Goal: Task Accomplishment & Management: Use online tool/utility

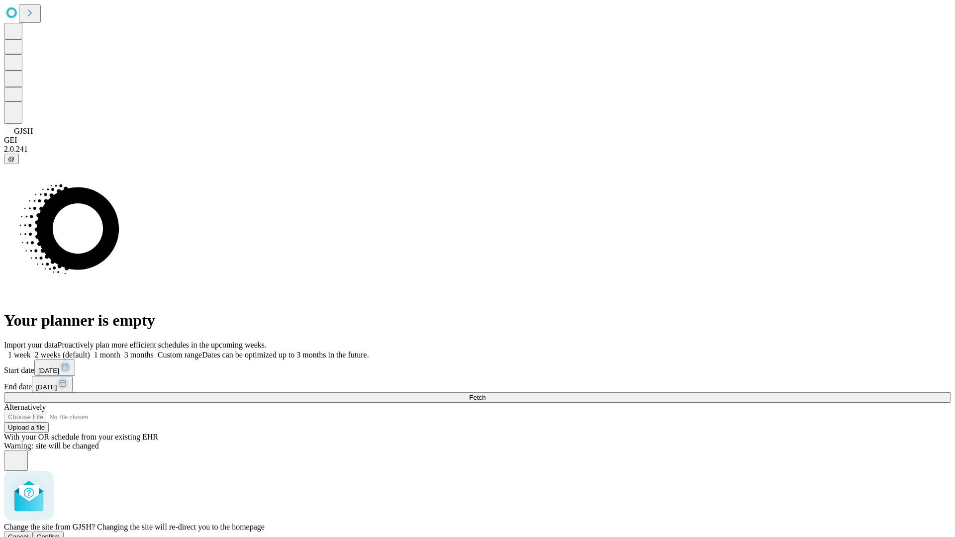
click at [60, 533] on span "Confirm" at bounding box center [48, 536] width 23 height 7
click at [90, 351] on label "2 weeks (default)" at bounding box center [60, 355] width 59 height 8
click at [486, 394] on span "Fetch" at bounding box center [477, 397] width 16 height 7
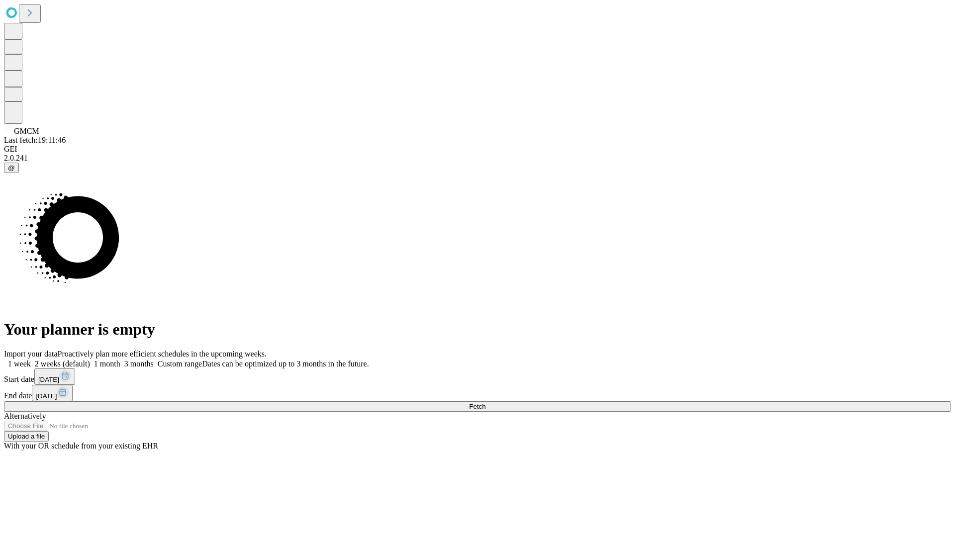
click at [90, 360] on label "2 weeks (default)" at bounding box center [60, 364] width 59 height 8
click at [486, 403] on span "Fetch" at bounding box center [477, 406] width 16 height 7
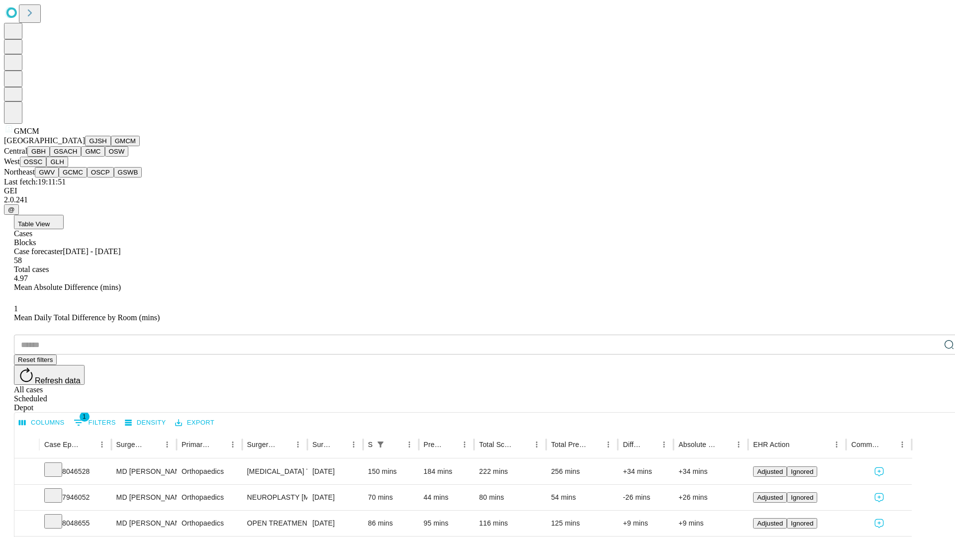
click at [50, 157] on button "GBH" at bounding box center [38, 151] width 22 height 10
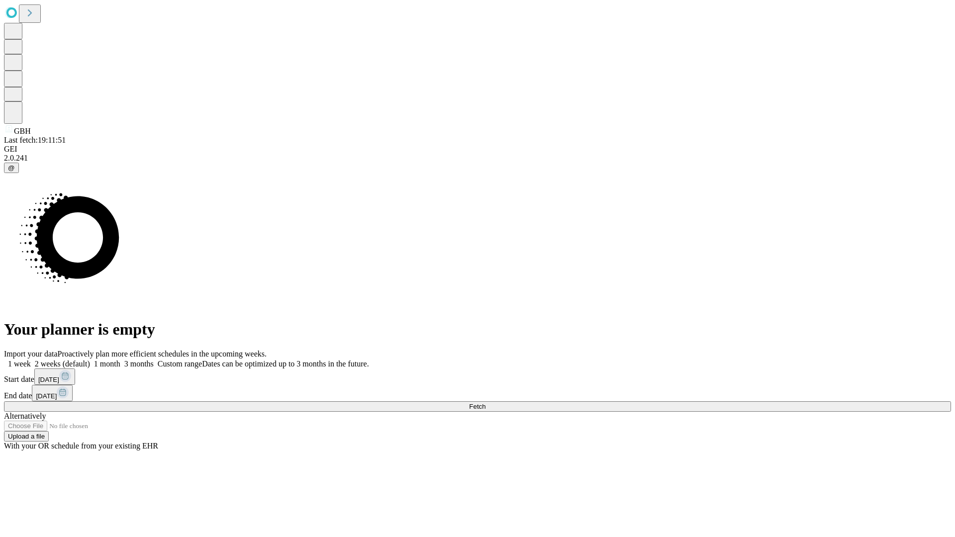
click at [90, 360] on label "2 weeks (default)" at bounding box center [60, 364] width 59 height 8
click at [486, 403] on span "Fetch" at bounding box center [477, 406] width 16 height 7
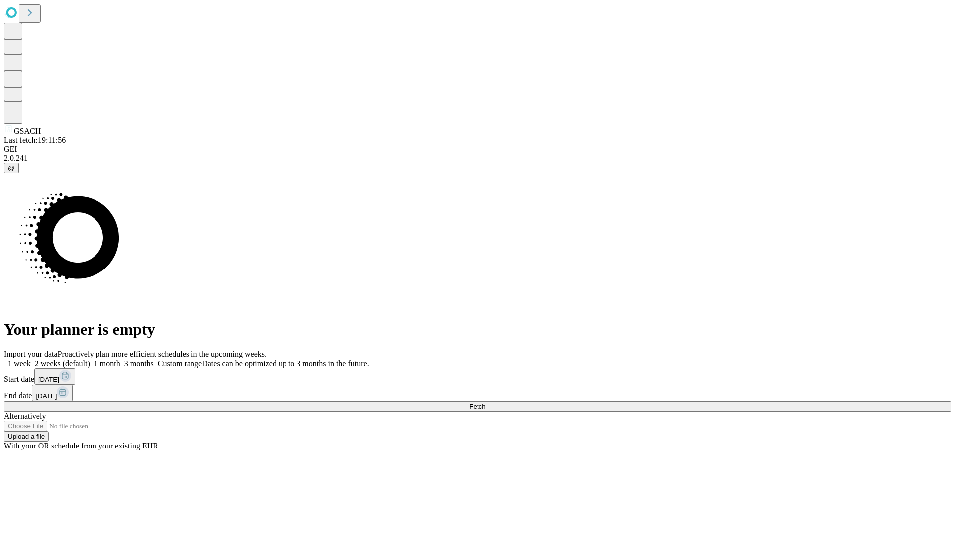
click at [90, 360] on label "2 weeks (default)" at bounding box center [60, 364] width 59 height 8
click at [486, 403] on span "Fetch" at bounding box center [477, 406] width 16 height 7
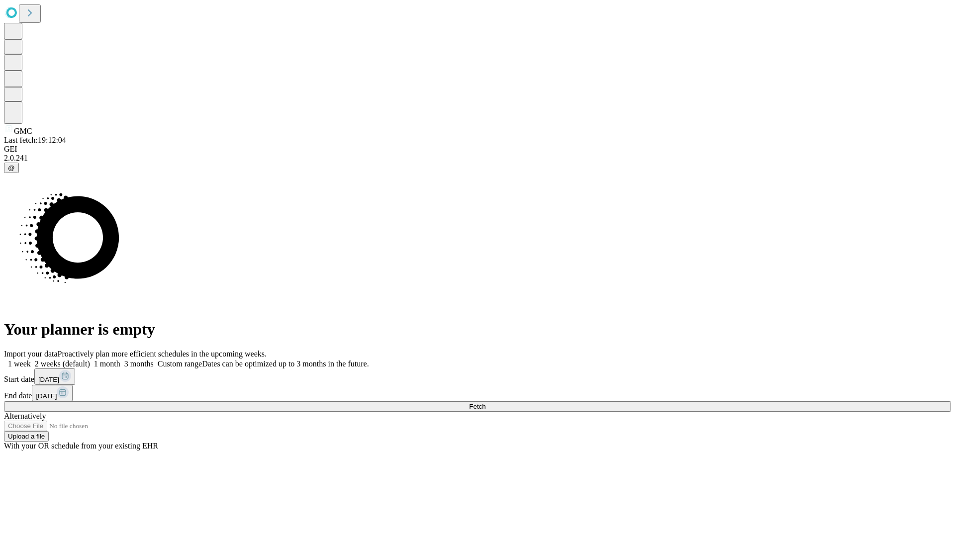
click at [90, 360] on label "2 weeks (default)" at bounding box center [60, 364] width 59 height 8
click at [486, 403] on span "Fetch" at bounding box center [477, 406] width 16 height 7
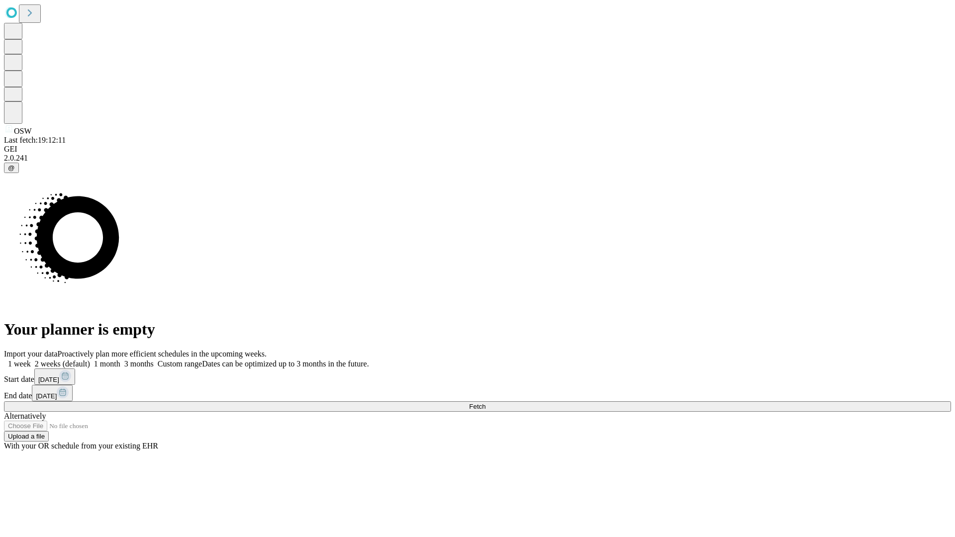
click at [90, 360] on label "2 weeks (default)" at bounding box center [60, 364] width 59 height 8
click at [486, 403] on span "Fetch" at bounding box center [477, 406] width 16 height 7
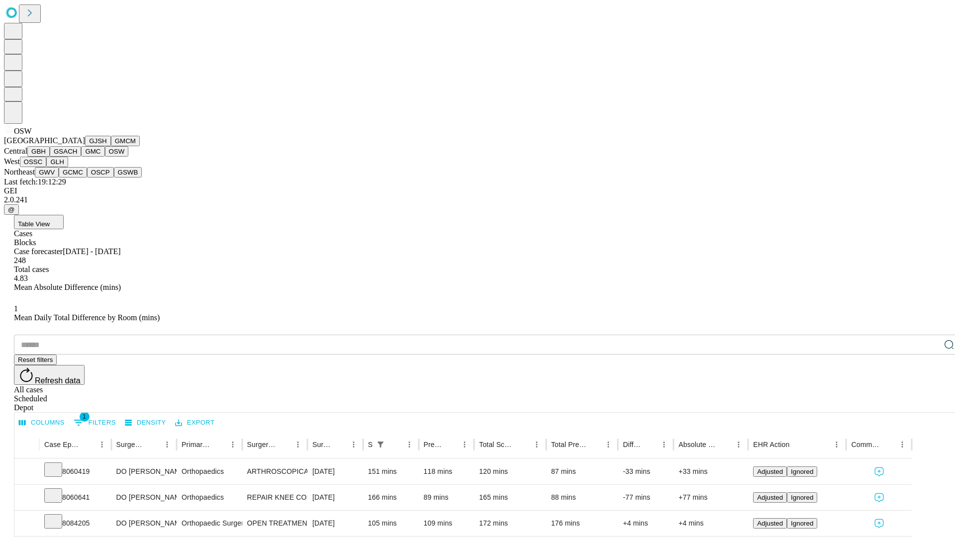
click at [47, 167] on button "OSSC" at bounding box center [33, 162] width 27 height 10
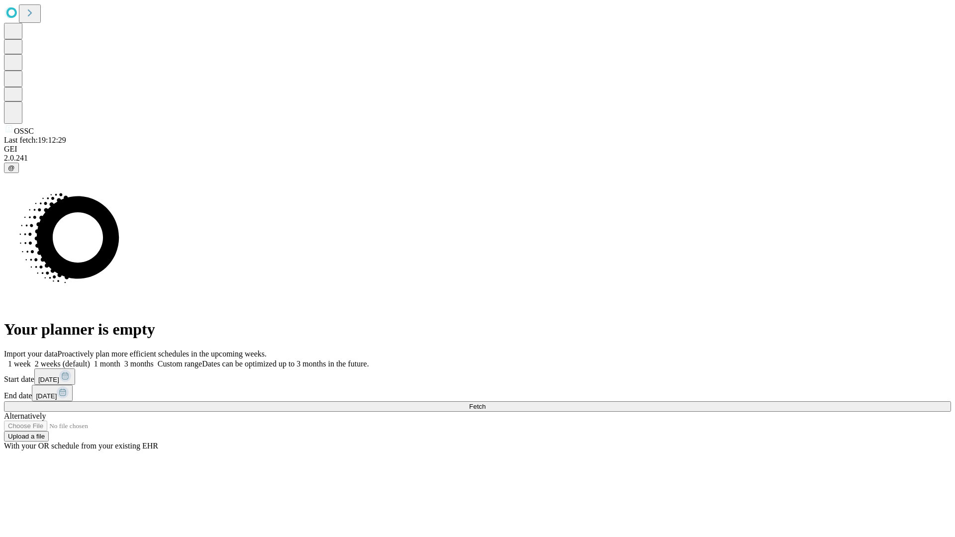
click at [90, 360] on label "2 weeks (default)" at bounding box center [60, 364] width 59 height 8
click at [486, 403] on span "Fetch" at bounding box center [477, 406] width 16 height 7
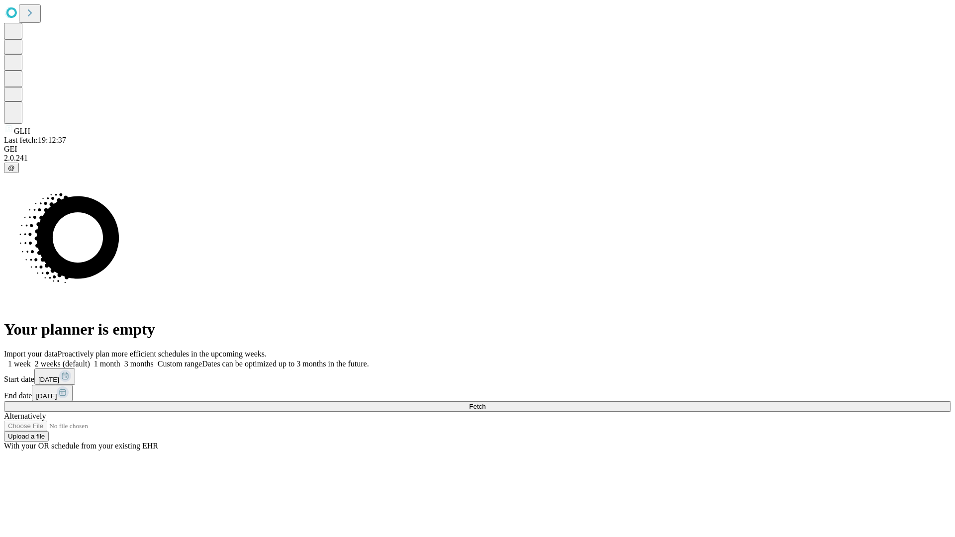
click at [90, 360] on label "2 weeks (default)" at bounding box center [60, 364] width 59 height 8
click at [486, 403] on span "Fetch" at bounding box center [477, 406] width 16 height 7
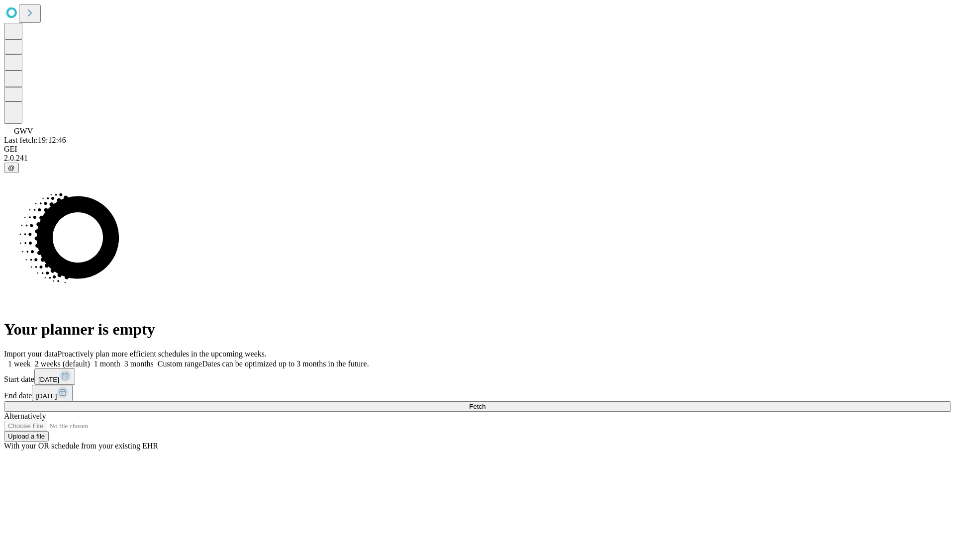
click at [90, 360] on label "2 weeks (default)" at bounding box center [60, 364] width 59 height 8
click at [486, 403] on span "Fetch" at bounding box center [477, 406] width 16 height 7
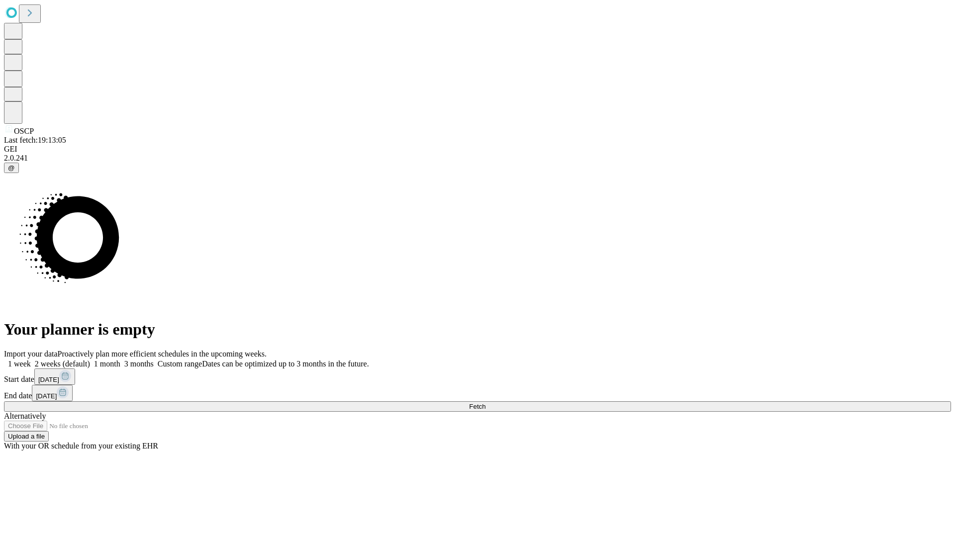
click at [90, 360] on label "2 weeks (default)" at bounding box center [60, 364] width 59 height 8
click at [486, 403] on span "Fetch" at bounding box center [477, 406] width 16 height 7
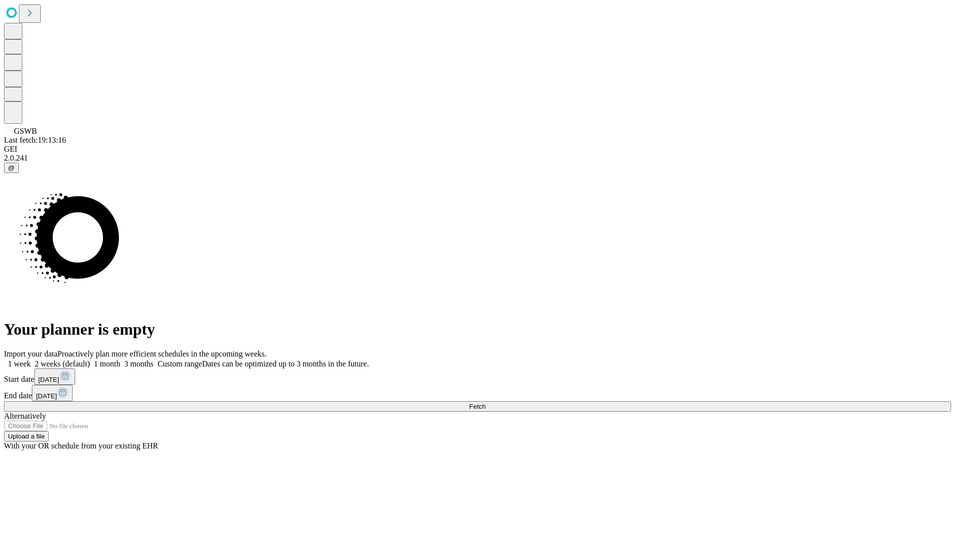
click at [90, 360] on label "2 weeks (default)" at bounding box center [60, 364] width 59 height 8
click at [486, 403] on span "Fetch" at bounding box center [477, 406] width 16 height 7
